Goal: Check status: Check status

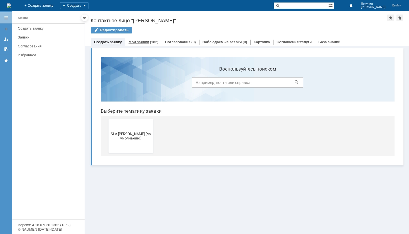
click at [143, 40] on link "Мои заявки" at bounding box center [139, 42] width 21 height 4
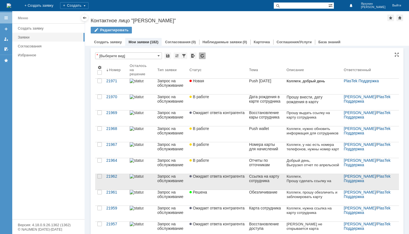
click at [244, 176] on span "Ожидает ответа контрагента" at bounding box center [217, 176] width 55 height 4
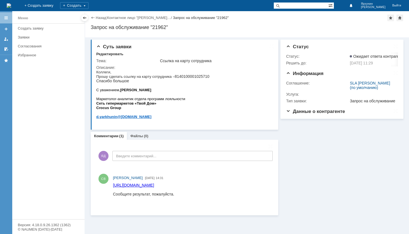
click at [195, 77] on span "8140100001025710 Спасибо большое" at bounding box center [152, 78] width 113 height 9
copy span "8140100001025710"
click at [99, 17] on link "Назад" at bounding box center [101, 18] width 10 height 4
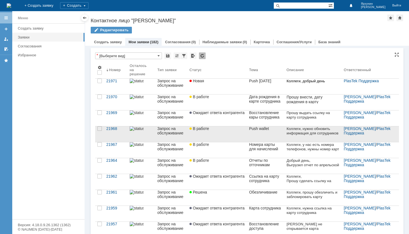
click at [230, 135] on link "В работе" at bounding box center [217, 134] width 60 height 22
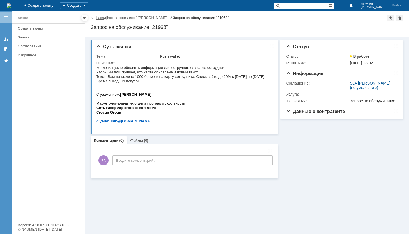
click at [102, 17] on link "Назад" at bounding box center [101, 18] width 10 height 4
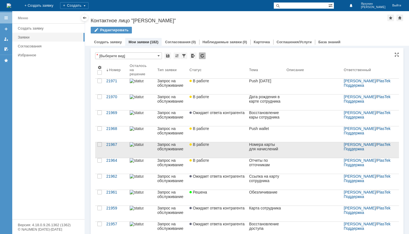
click at [239, 145] on div "В работе" at bounding box center [217, 144] width 55 height 4
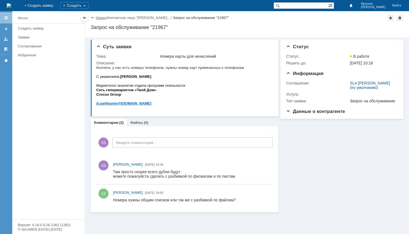
click at [103, 19] on link "Назад" at bounding box center [101, 18] width 10 height 4
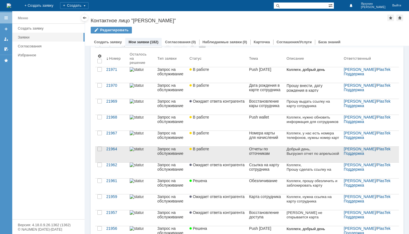
click at [237, 151] on link "В работе" at bounding box center [217, 154] width 60 height 22
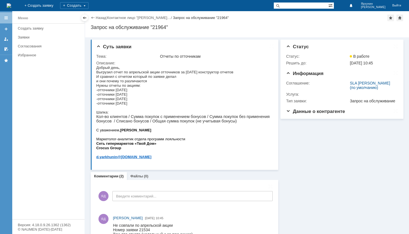
click at [93, 19] on div "Назад" at bounding box center [98, 18] width 15 height 4
